Goal: Information Seeking & Learning: Learn about a topic

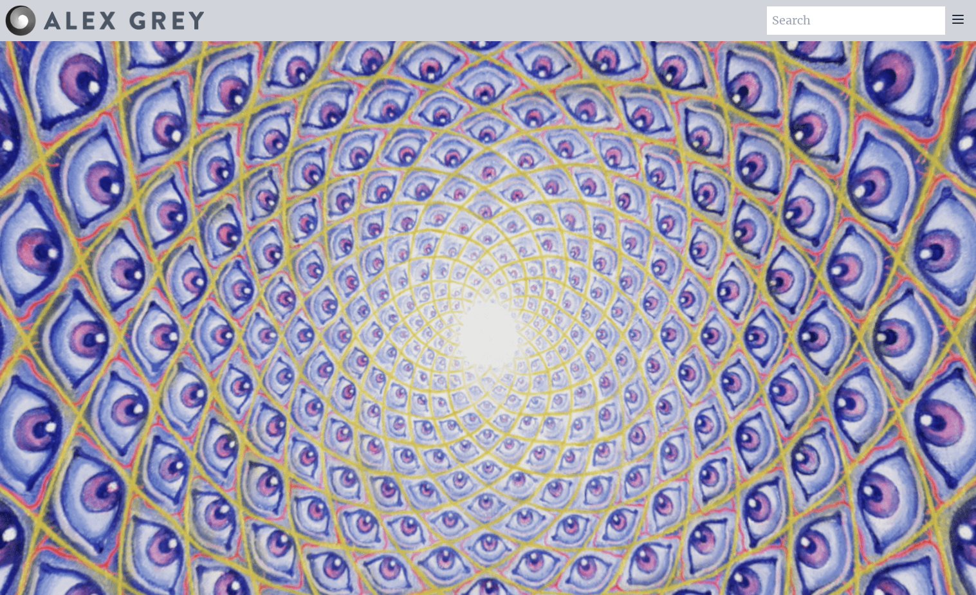
click at [914, 24] on input "search" at bounding box center [856, 20] width 178 height 28
type input "death"
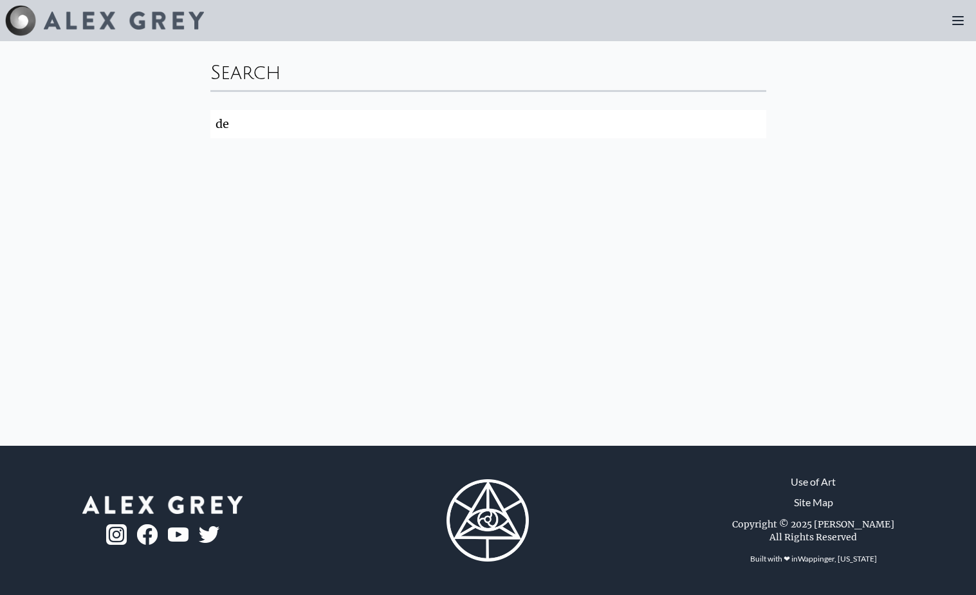
type input "d"
type input "death"
click button "Search" at bounding box center [0, 0] width 0 height 0
click at [570, 124] on input "death" at bounding box center [488, 124] width 556 height 28
click at [755, 125] on input "death" at bounding box center [488, 124] width 556 height 28
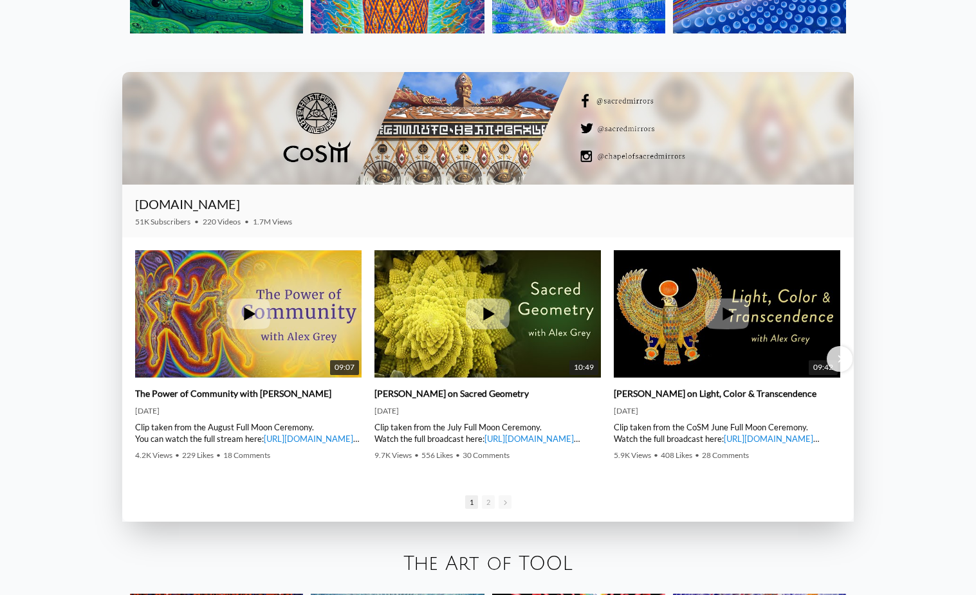
scroll to position [1943, 0]
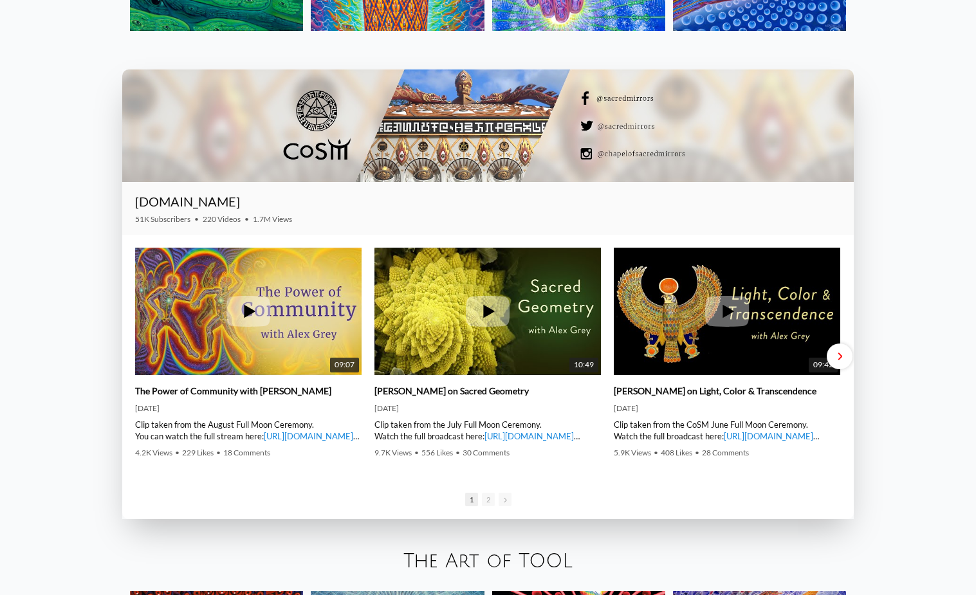
click at [837, 349] on div "Next slide" at bounding box center [839, 356] width 26 height 26
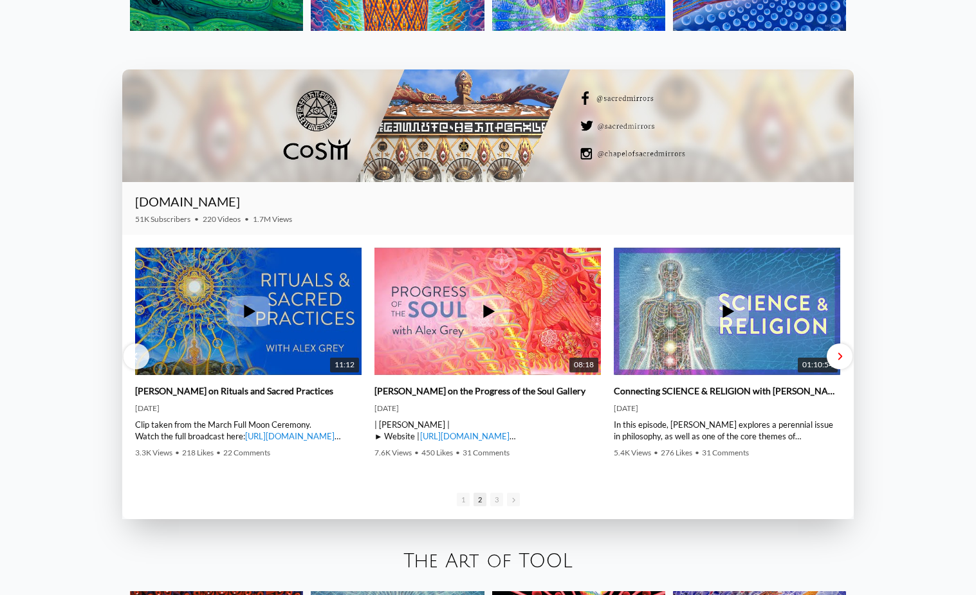
click at [837, 349] on div "Next slide" at bounding box center [839, 356] width 26 height 26
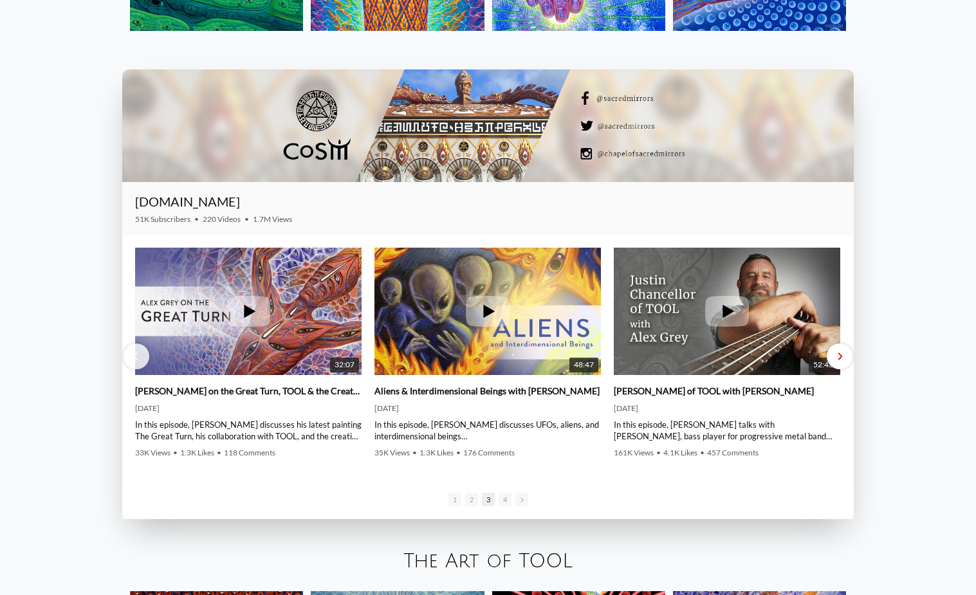
click at [839, 357] on span "Next slide" at bounding box center [839, 357] width 5 height 10
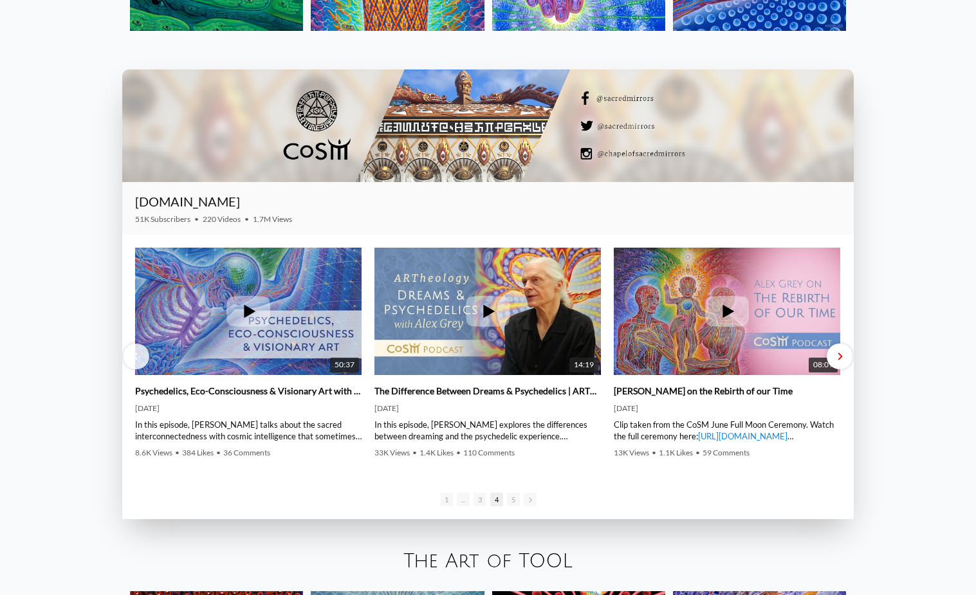
click at [841, 356] on span "Next slide" at bounding box center [839, 357] width 5 height 10
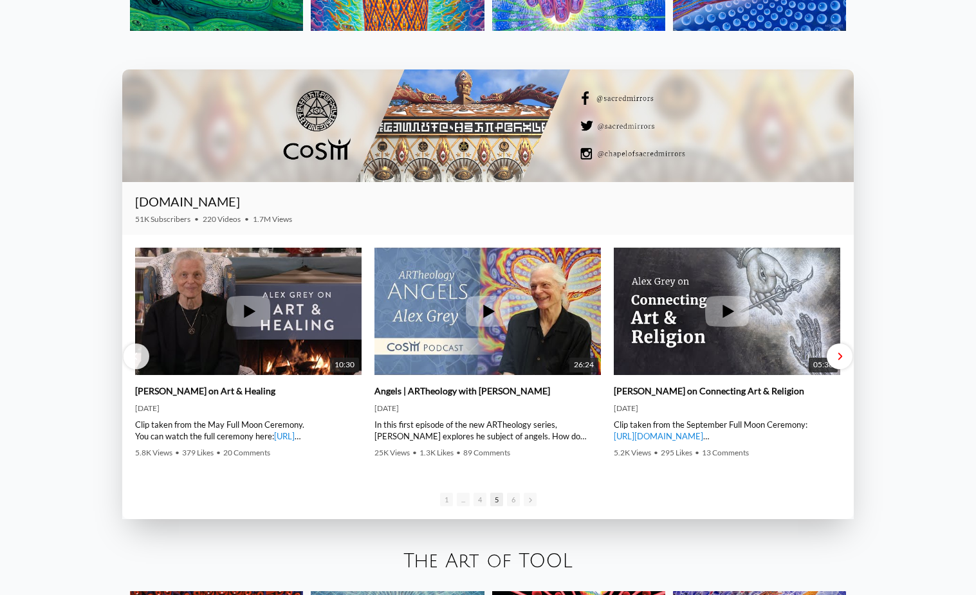
click at [841, 356] on span "Next slide" at bounding box center [839, 357] width 5 height 10
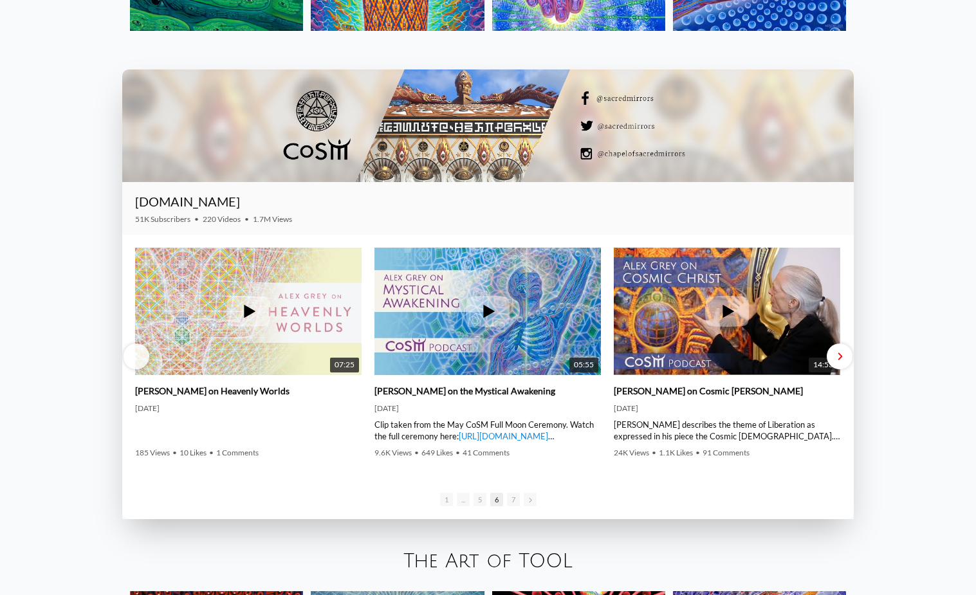
click at [841, 356] on span "Next slide" at bounding box center [839, 357] width 5 height 10
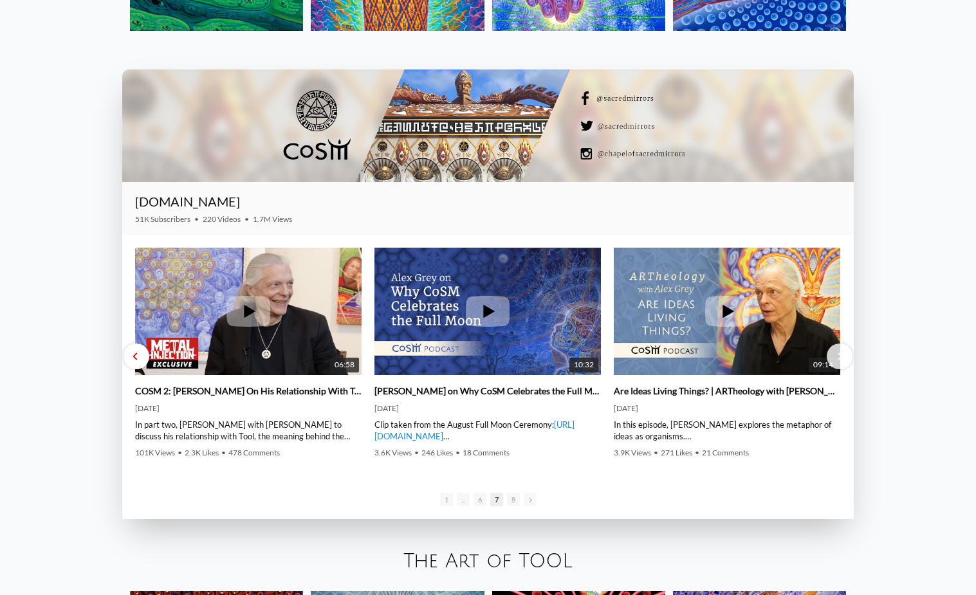
click at [140, 360] on div "Previous slide" at bounding box center [136, 356] width 26 height 26
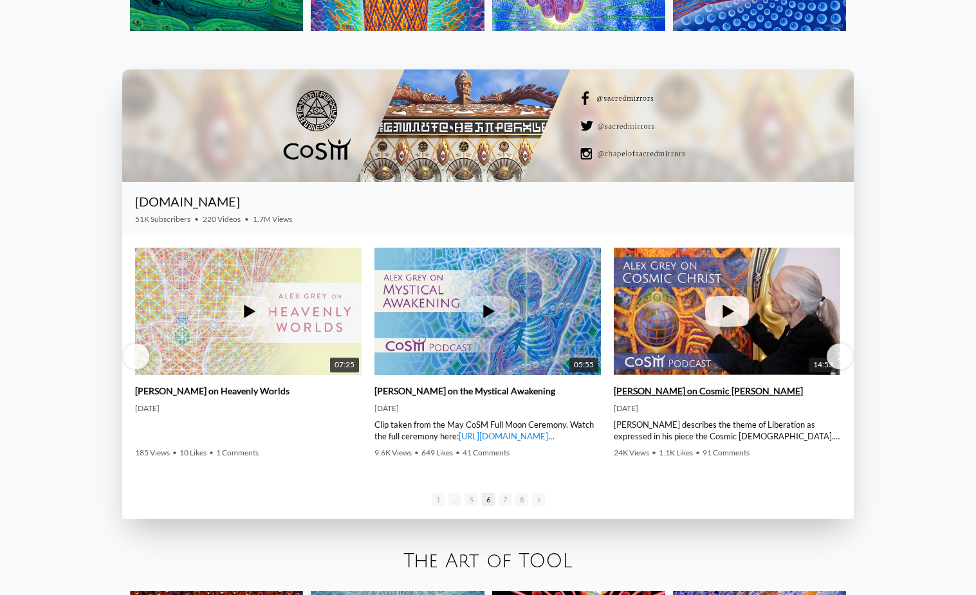
click at [745, 309] on icon at bounding box center [727, 311] width 44 height 31
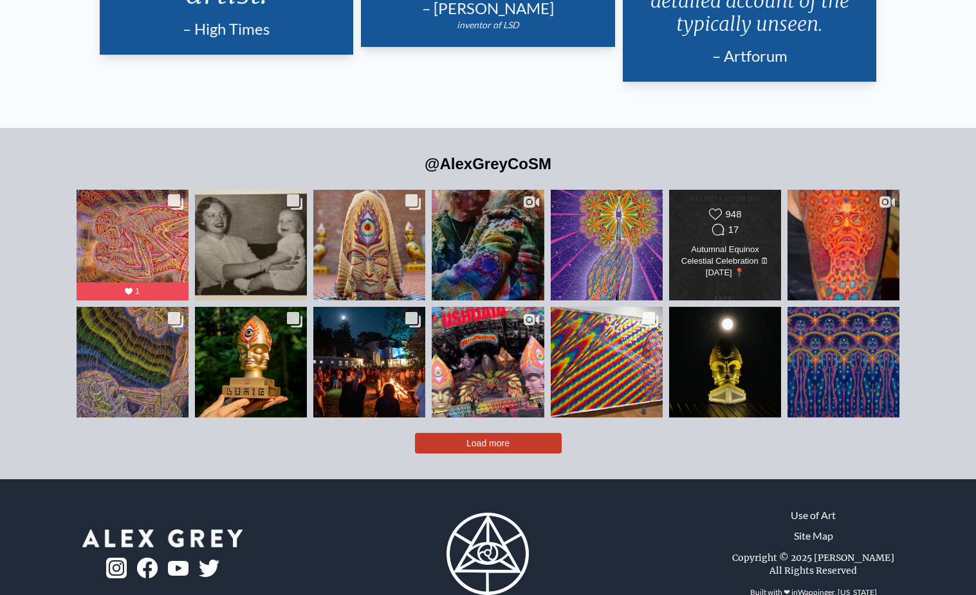
scroll to position [2958, 0]
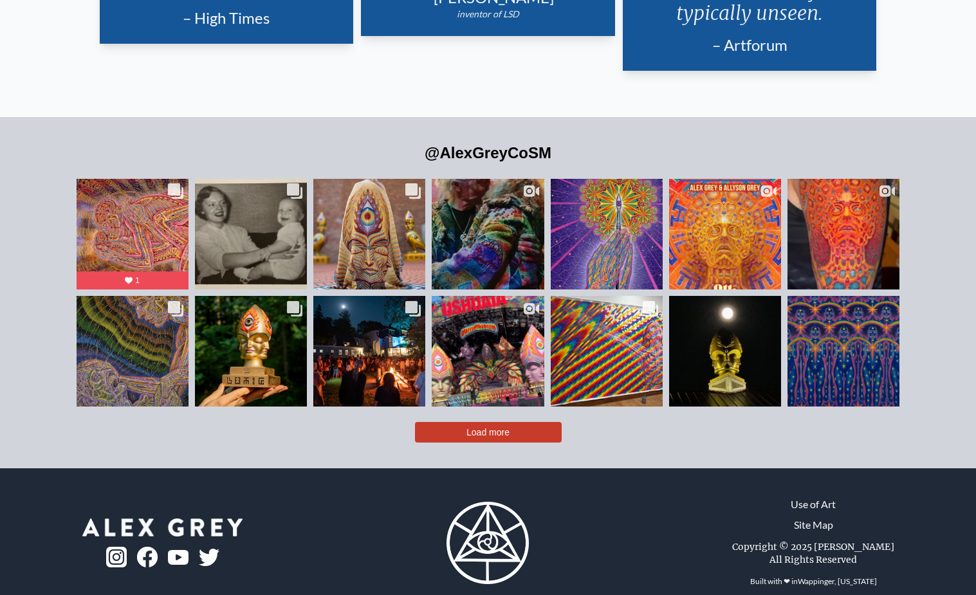
click at [471, 427] on span "Load more" at bounding box center [487, 432] width 43 height 10
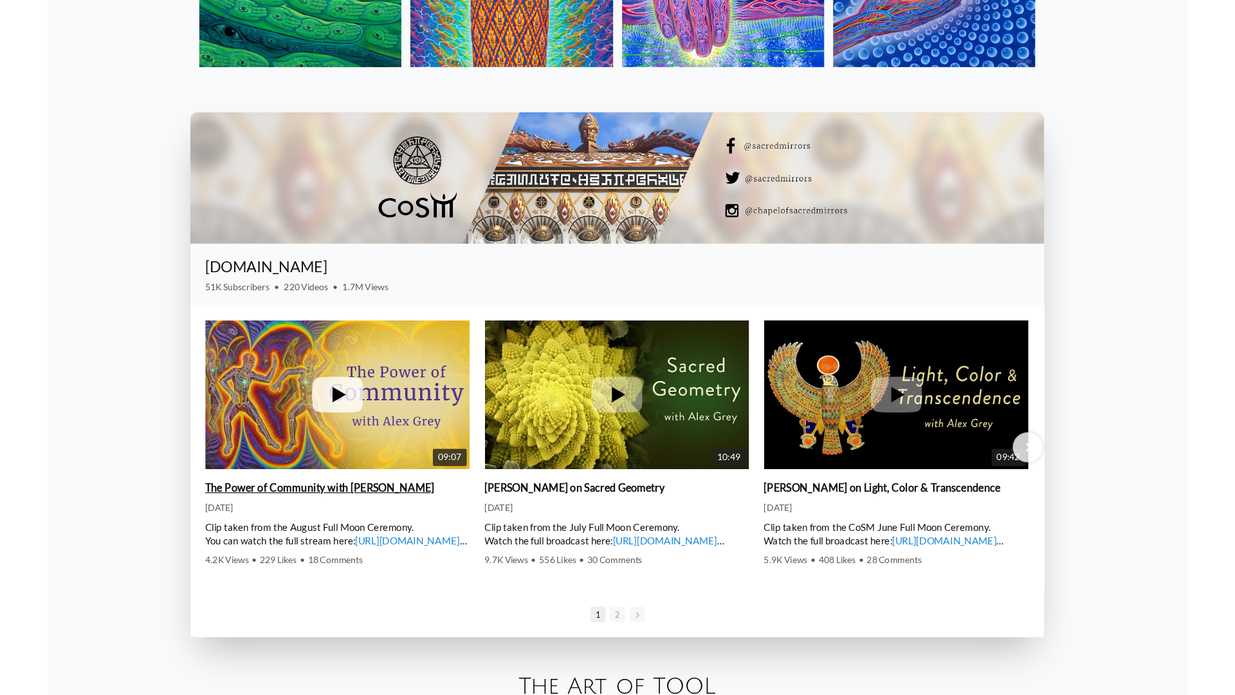
scroll to position [1919, 0]
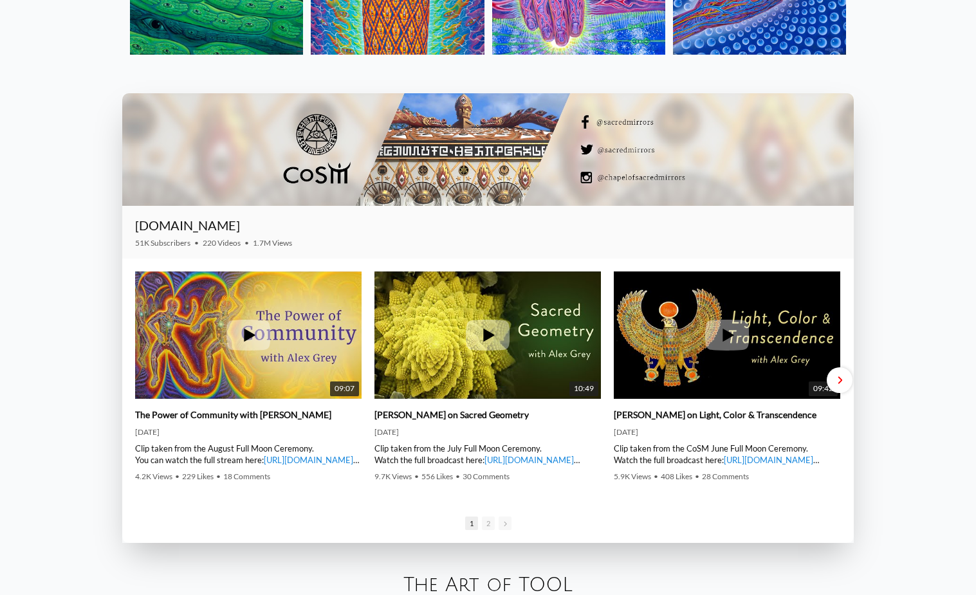
click at [845, 378] on div "Next slide" at bounding box center [839, 380] width 26 height 26
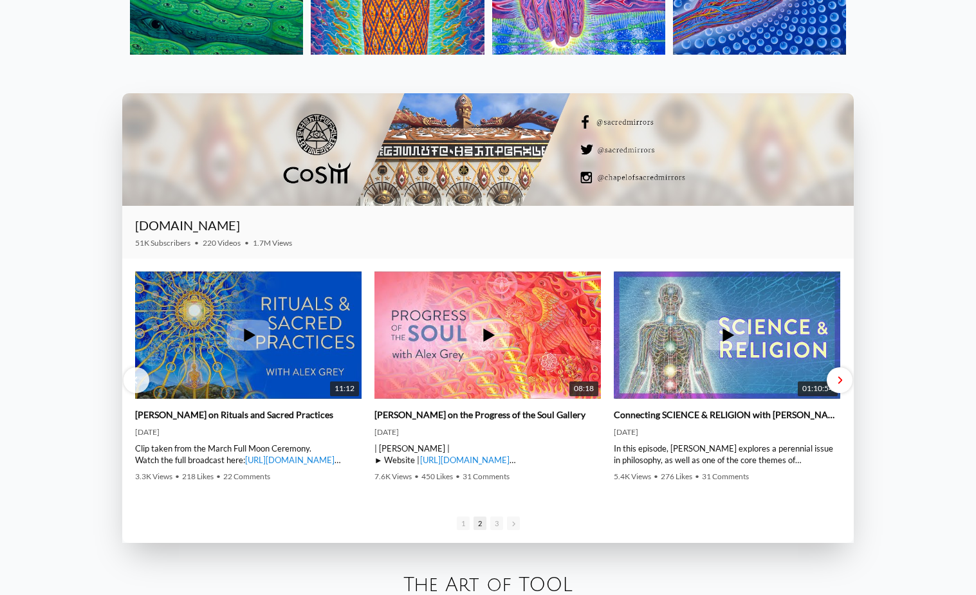
click at [845, 378] on div "Next slide" at bounding box center [839, 380] width 26 height 26
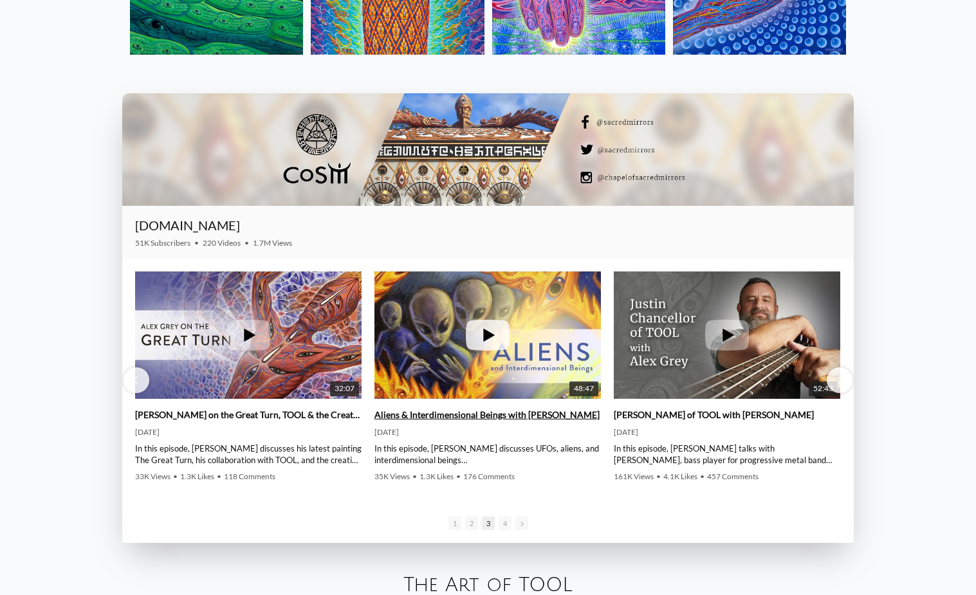
click at [480, 328] on icon at bounding box center [488, 335] width 44 height 31
